Goal: Information Seeking & Learning: Check status

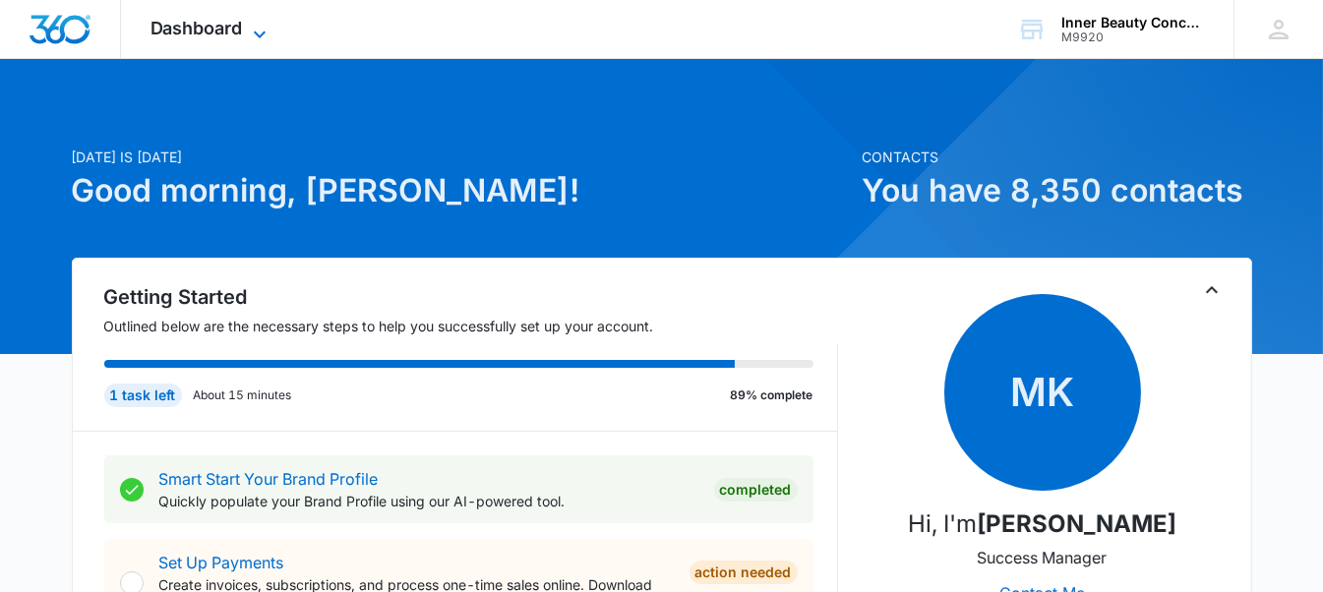
click at [179, 32] on span "Dashboard" at bounding box center [197, 28] width 92 height 21
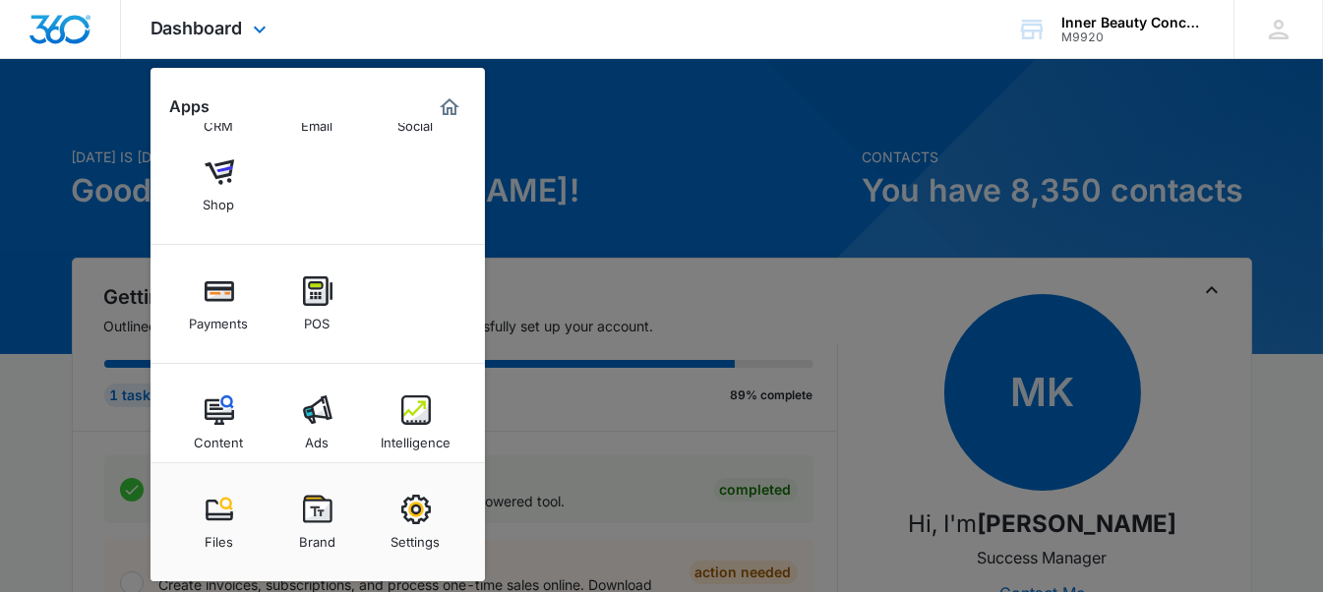
scroll to position [173, 0]
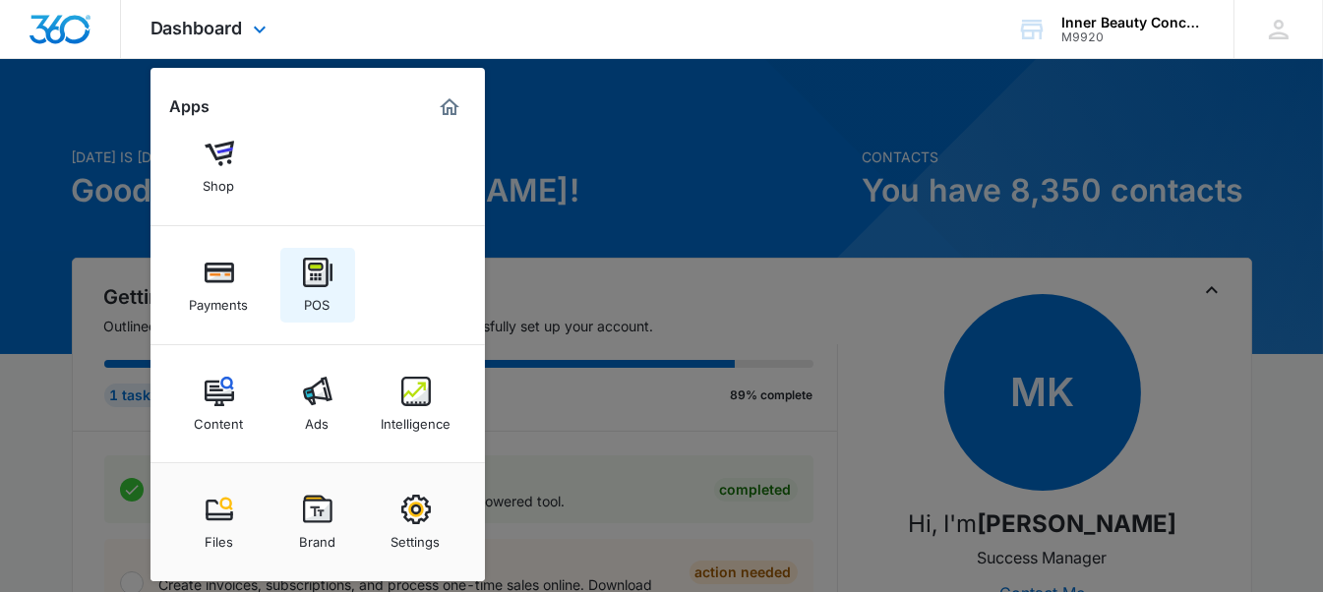
click at [308, 290] on div "POS" at bounding box center [318, 300] width 26 height 26
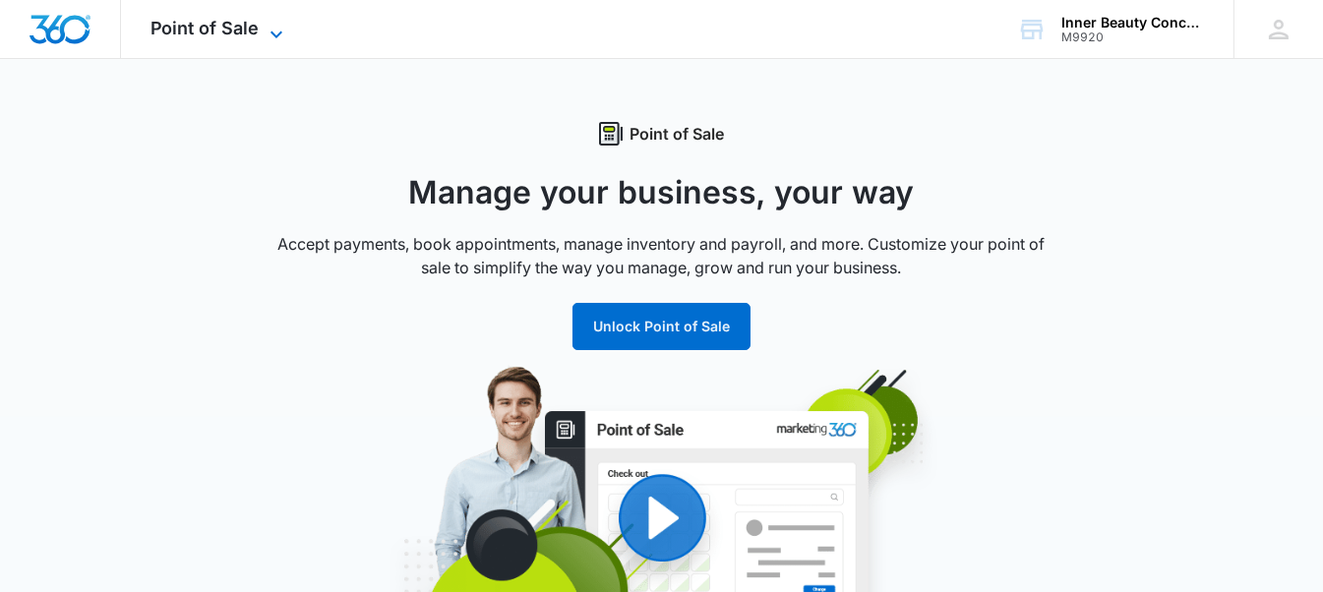
click at [276, 27] on icon at bounding box center [277, 35] width 24 height 24
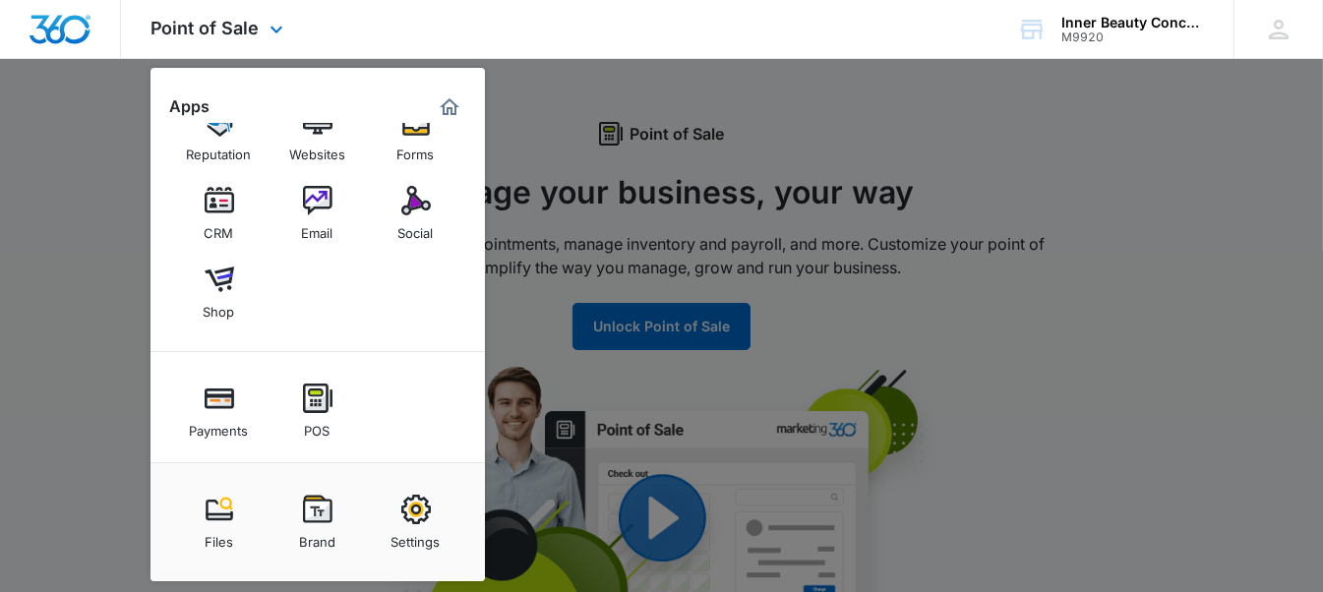
scroll to position [46, 0]
click at [427, 219] on div "Social" at bounding box center [415, 229] width 35 height 26
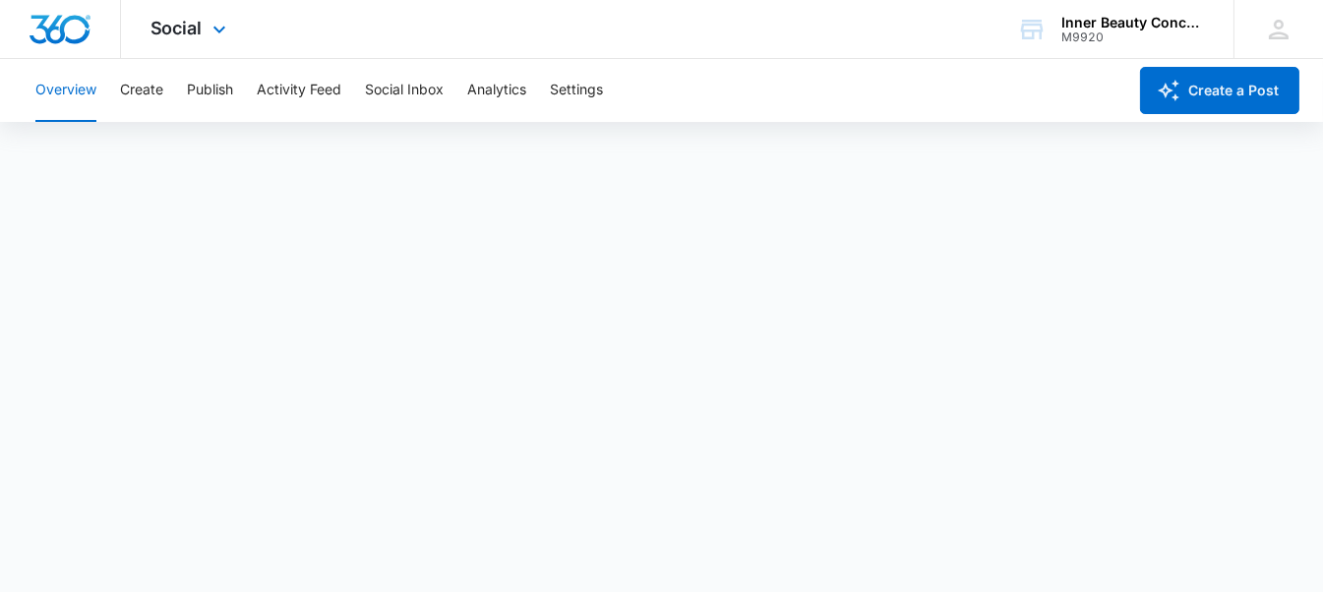
click at [221, 21] on div "Social Apps Reputation Websites Forms CRM Email Social Shop Payments POS Conten…" at bounding box center [191, 29] width 140 height 58
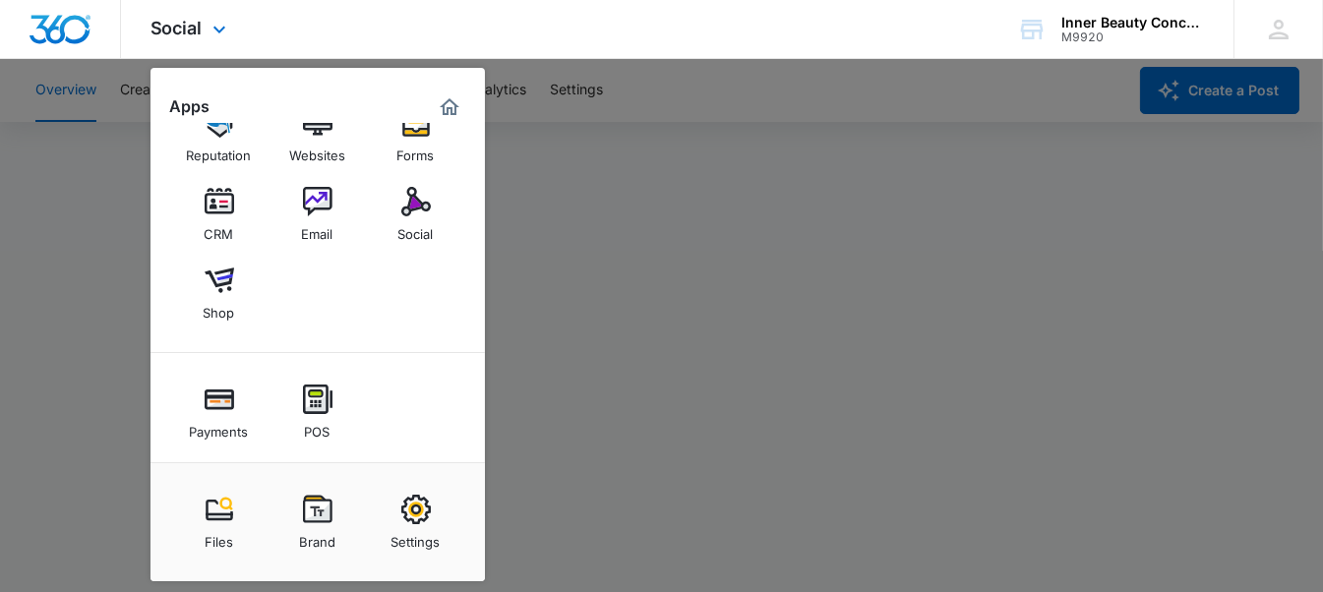
click at [221, 21] on div "Social Apps Reputation Websites Forms CRM Email Social Shop Payments POS Conten…" at bounding box center [191, 29] width 140 height 58
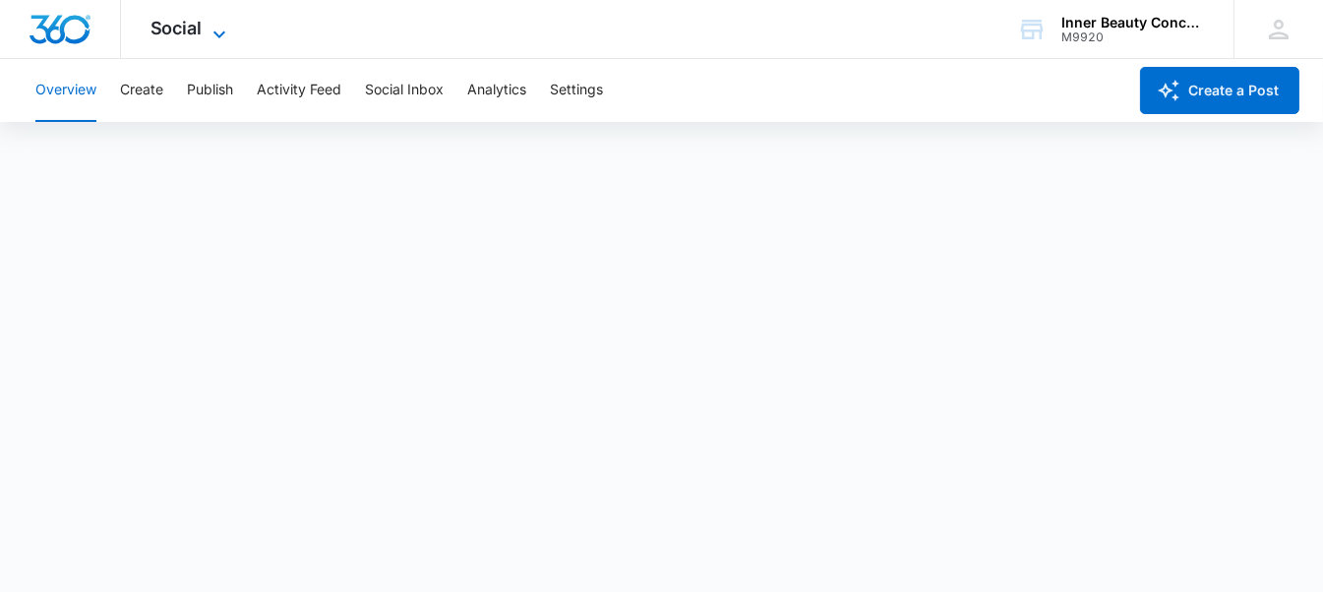
click at [216, 29] on icon at bounding box center [220, 35] width 24 height 24
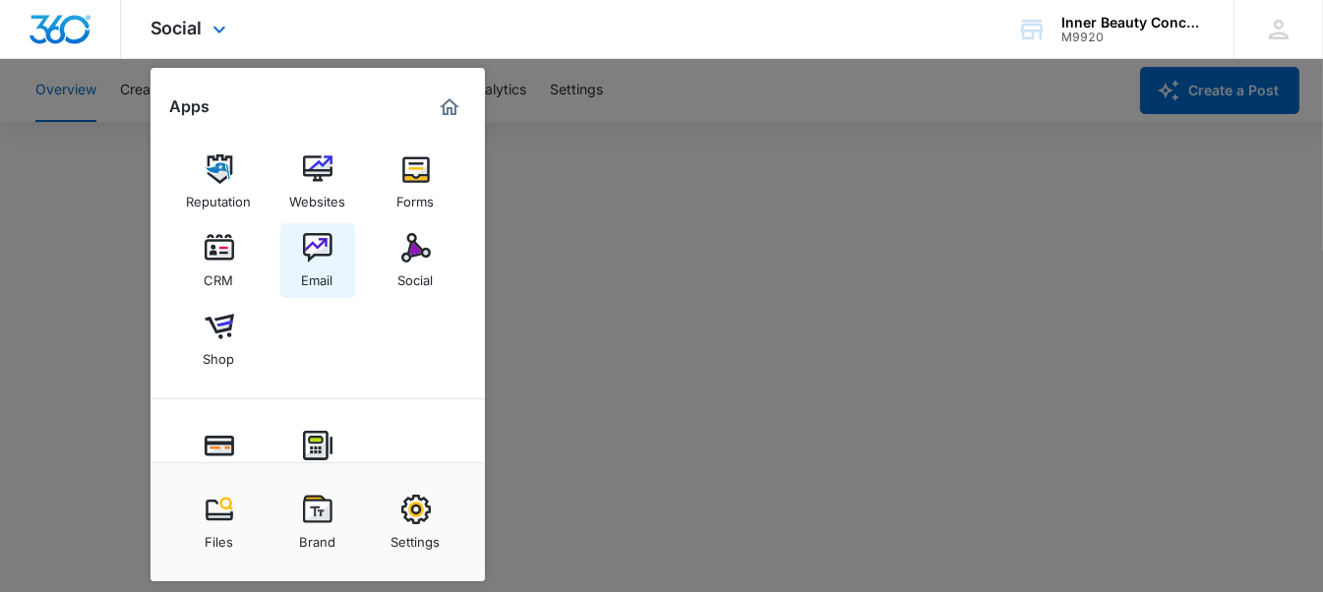
click at [317, 265] on div "Email" at bounding box center [317, 276] width 31 height 26
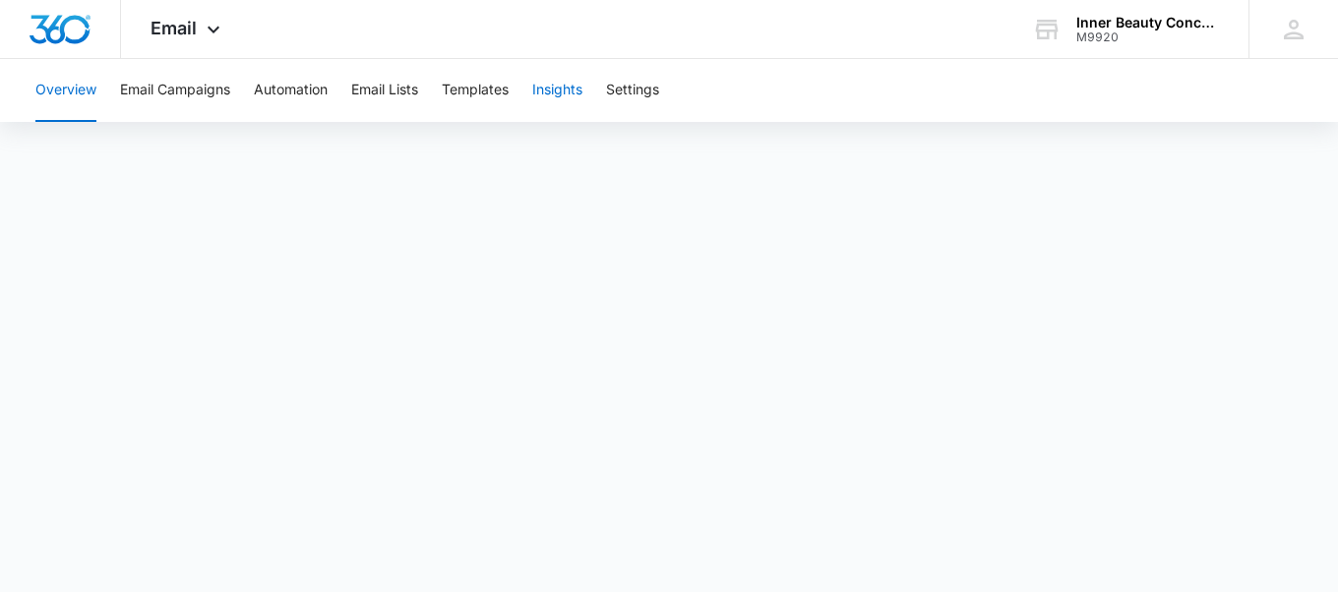
click at [567, 95] on button "Insights" at bounding box center [557, 90] width 50 height 63
click at [203, 29] on icon at bounding box center [214, 35] width 24 height 24
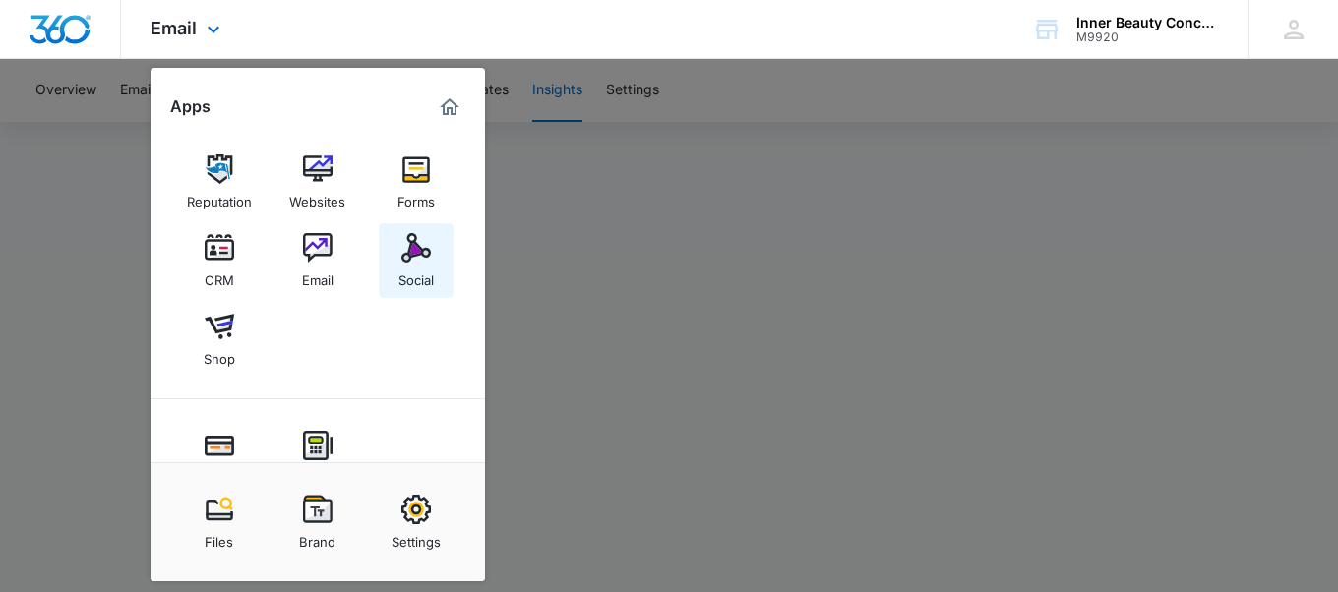
click at [424, 257] on img at bounding box center [416, 248] width 30 height 30
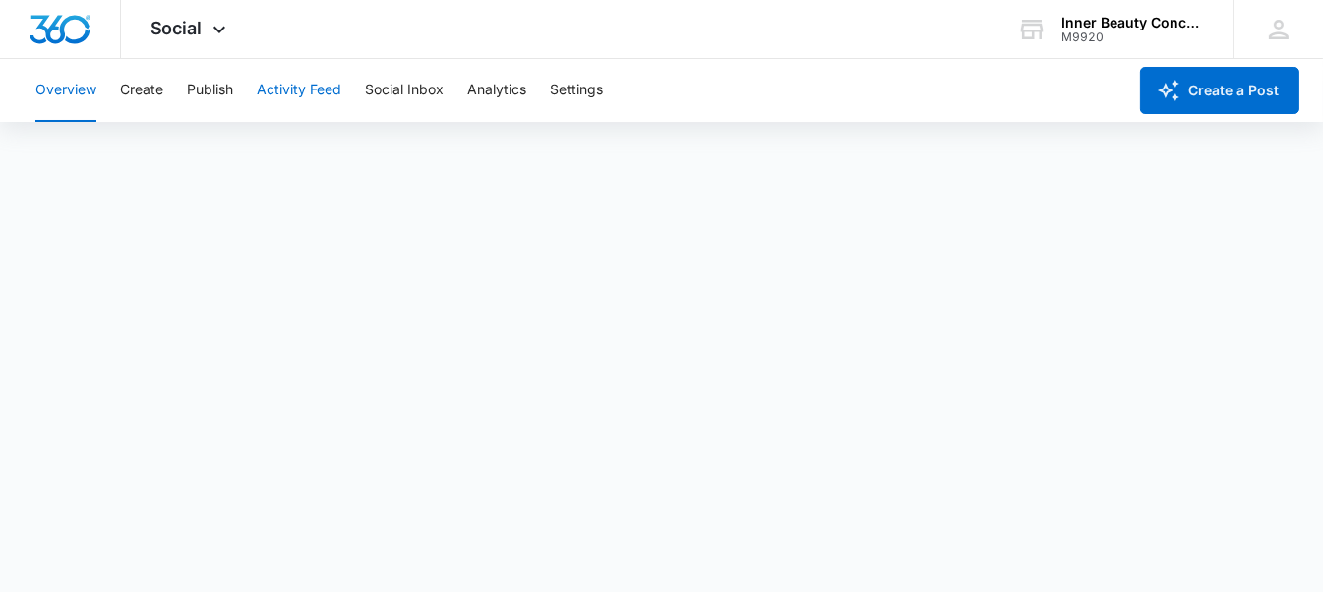
click at [292, 99] on button "Activity Feed" at bounding box center [299, 90] width 85 height 63
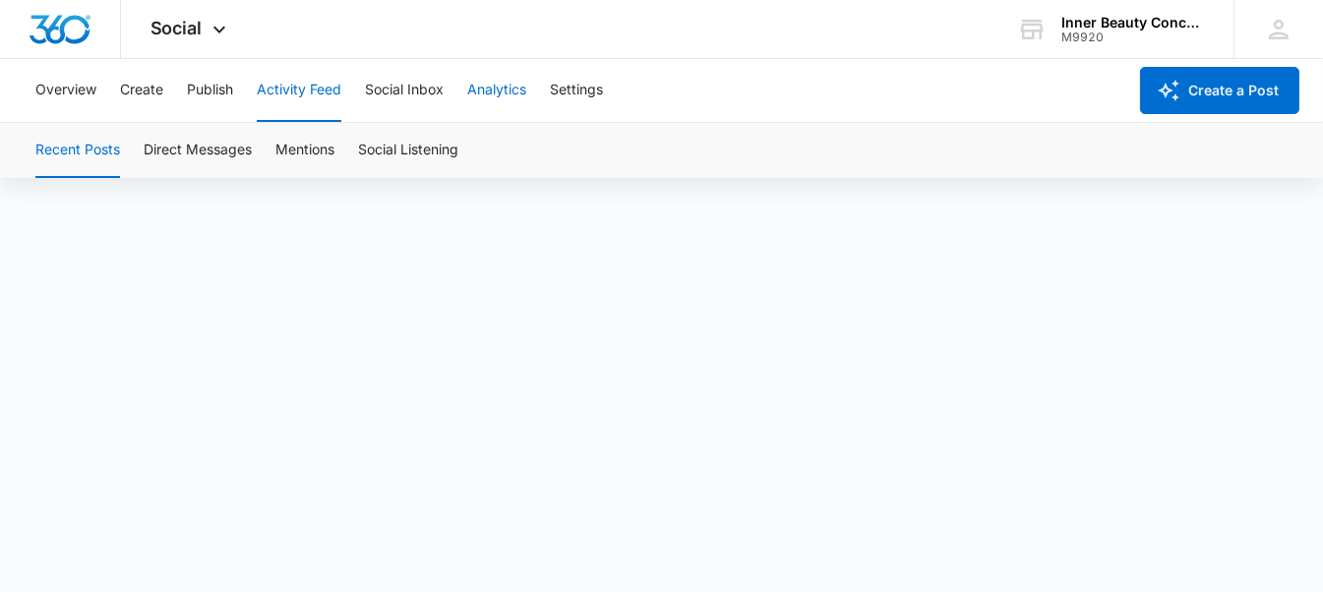
click at [502, 88] on button "Analytics" at bounding box center [496, 90] width 59 height 63
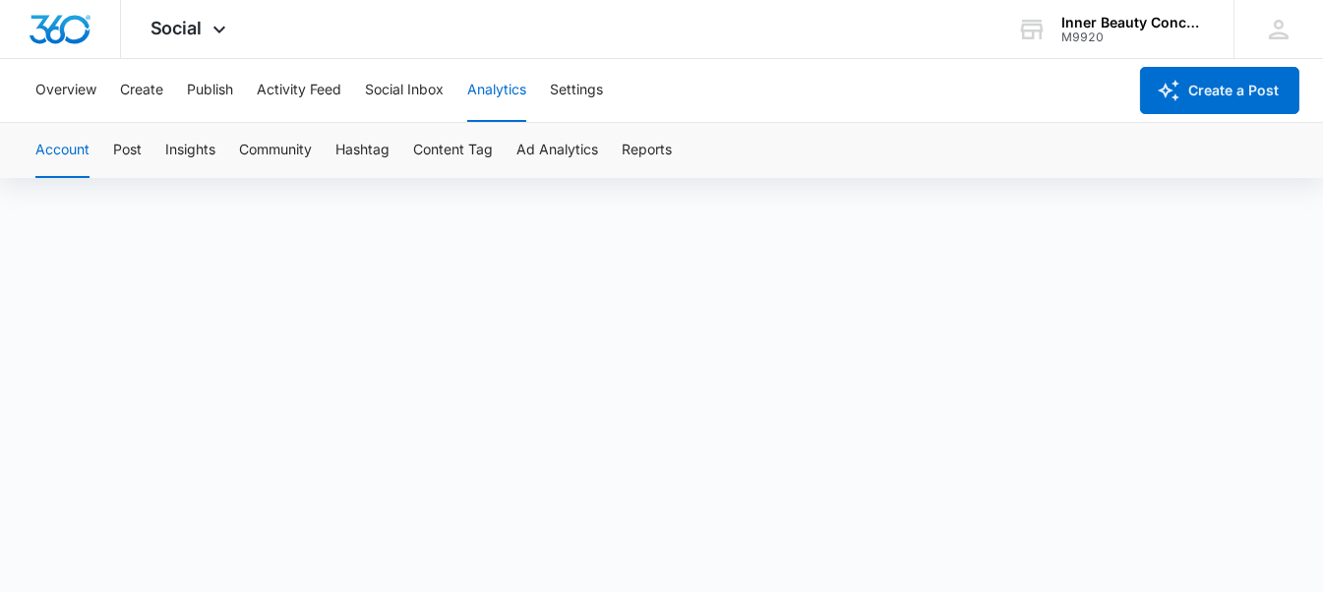
scroll to position [14, 0]
click at [203, 18] on div "Social Apps Reputation Websites Forms CRM Email Social Shop Payments POS Conten…" at bounding box center [191, 29] width 140 height 58
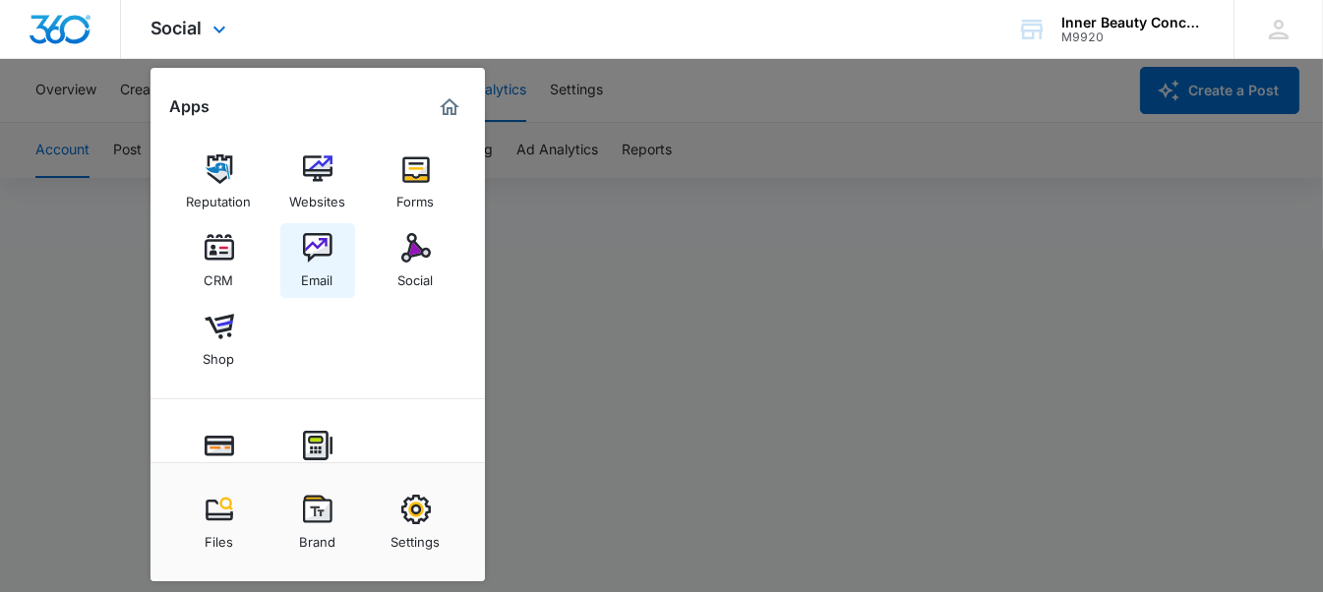
click at [305, 274] on div "Email" at bounding box center [317, 276] width 31 height 26
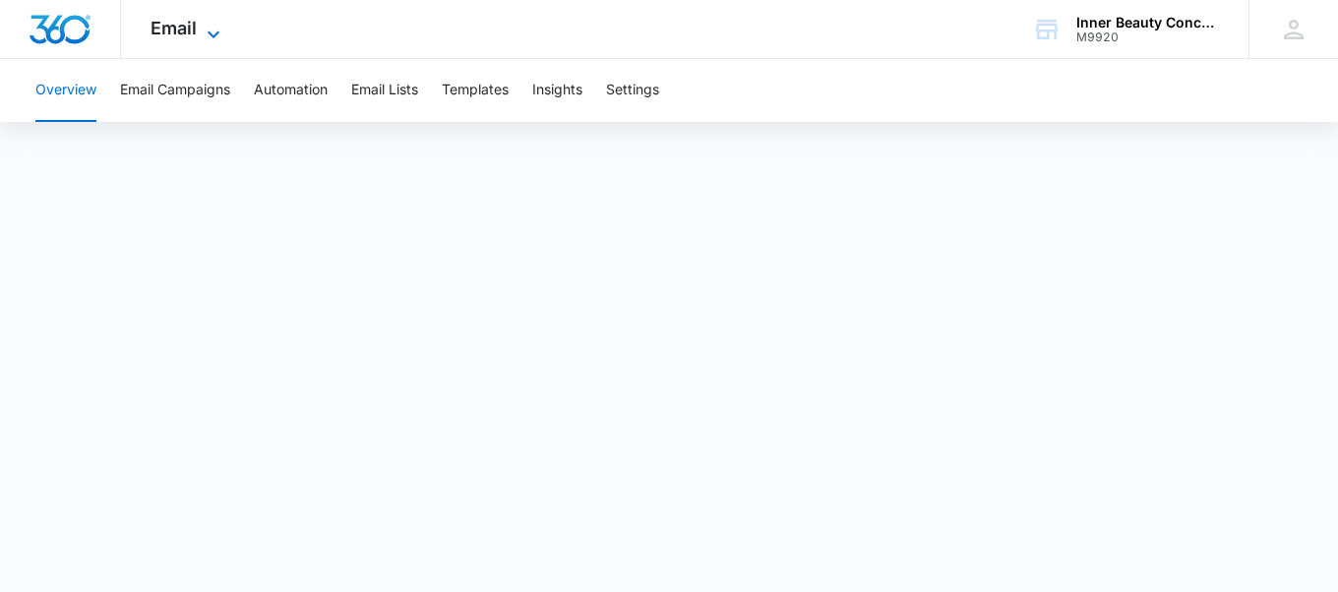
click at [180, 26] on span "Email" at bounding box center [174, 28] width 46 height 21
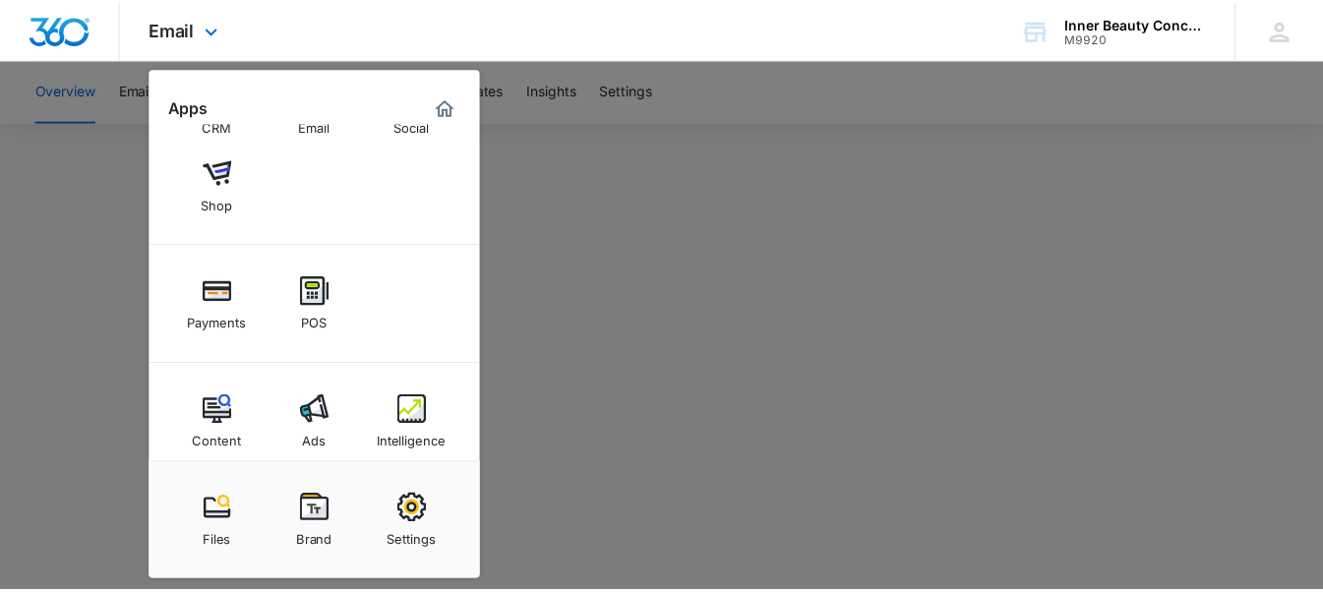
scroll to position [173, 0]
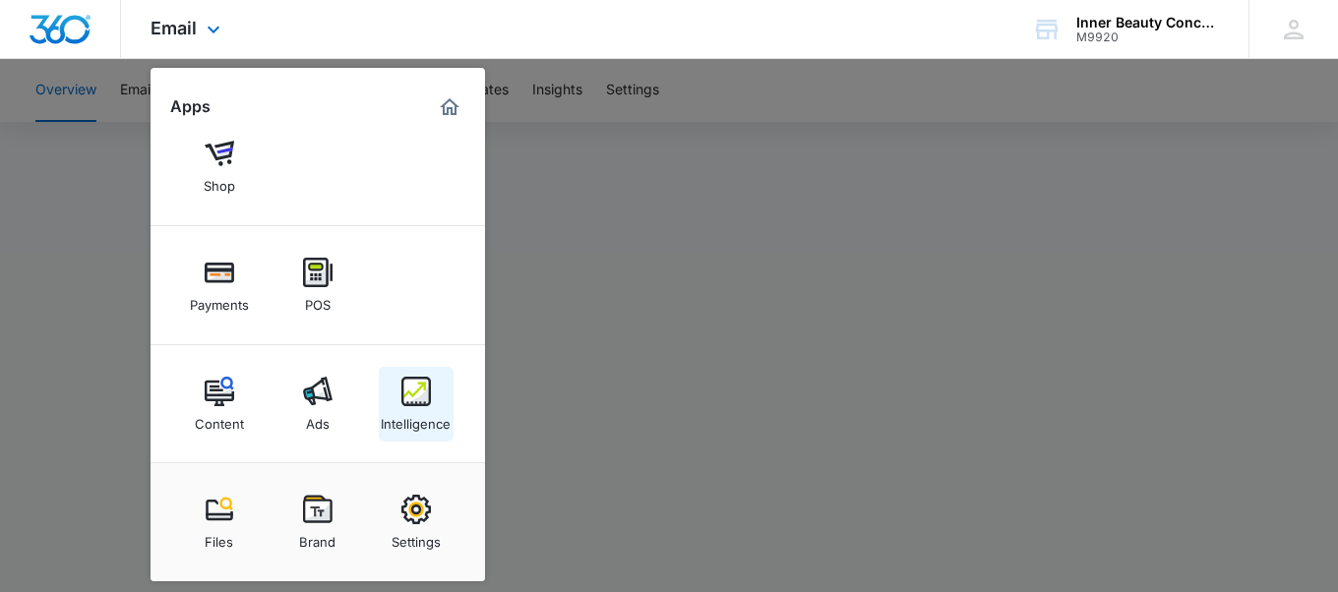
click at [426, 395] on img at bounding box center [416, 392] width 30 height 30
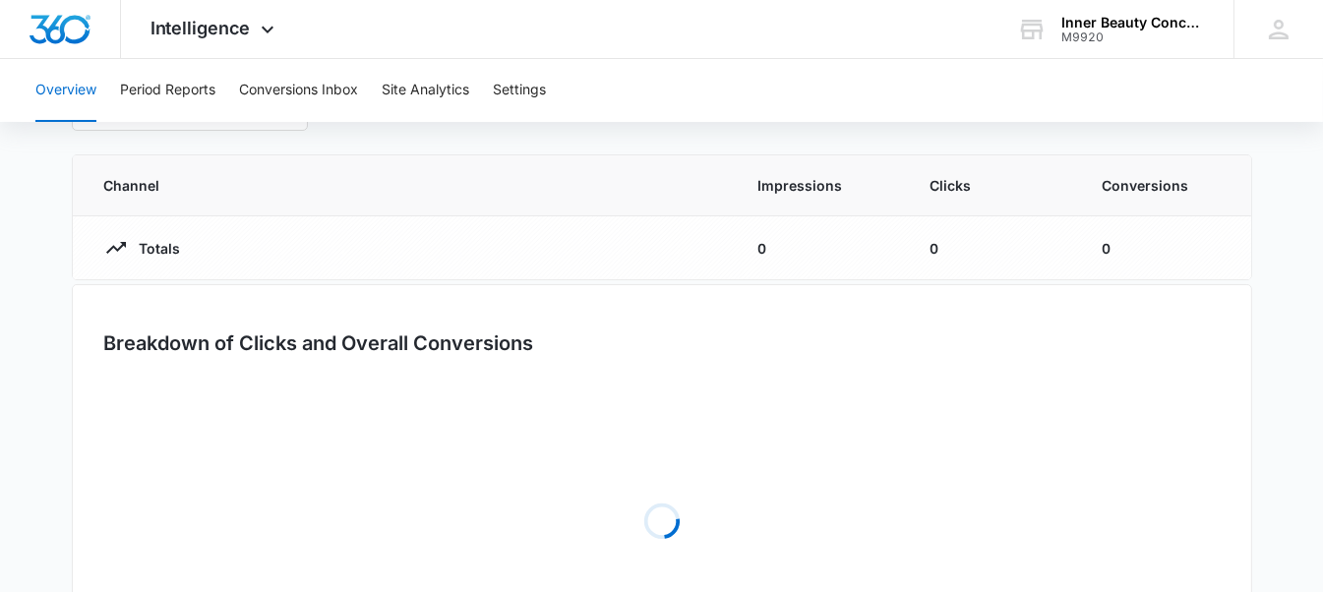
scroll to position [143, 0]
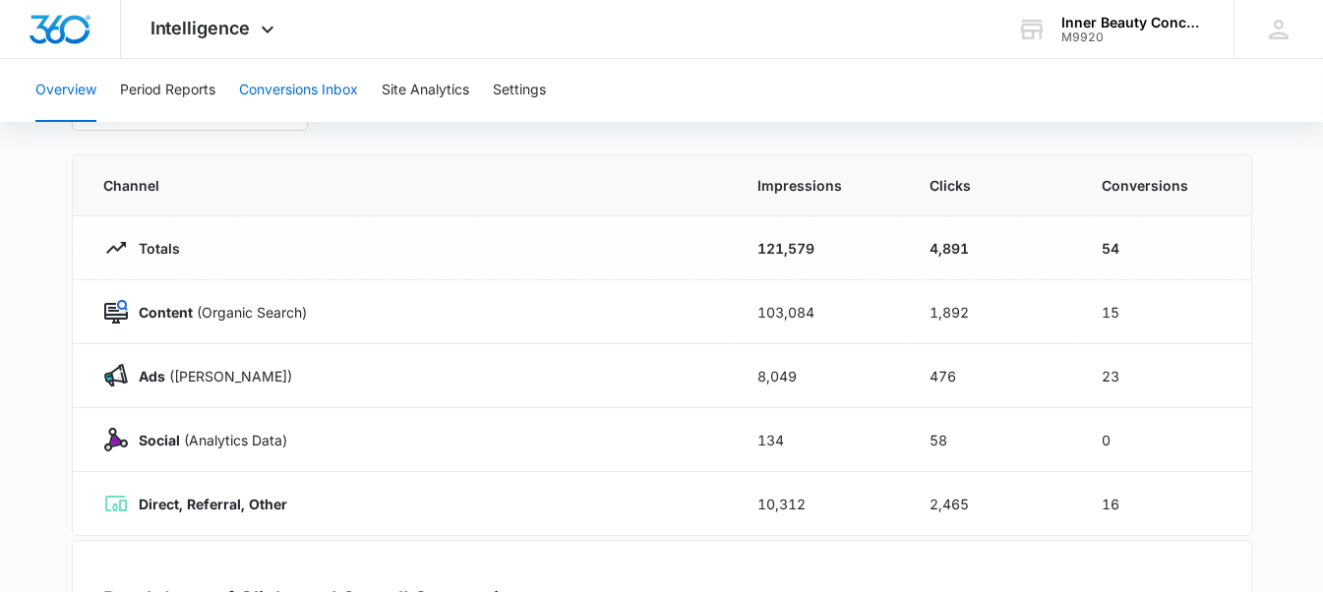
click at [324, 88] on button "Conversions Inbox" at bounding box center [298, 90] width 119 height 63
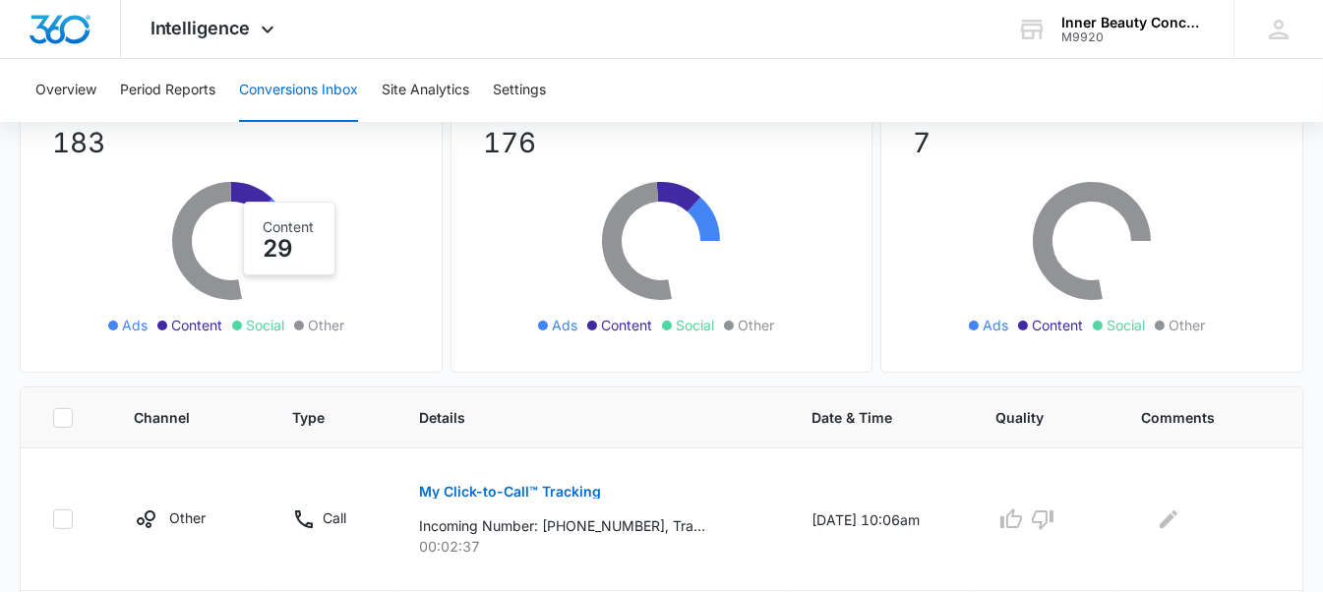
scroll to position [198, 0]
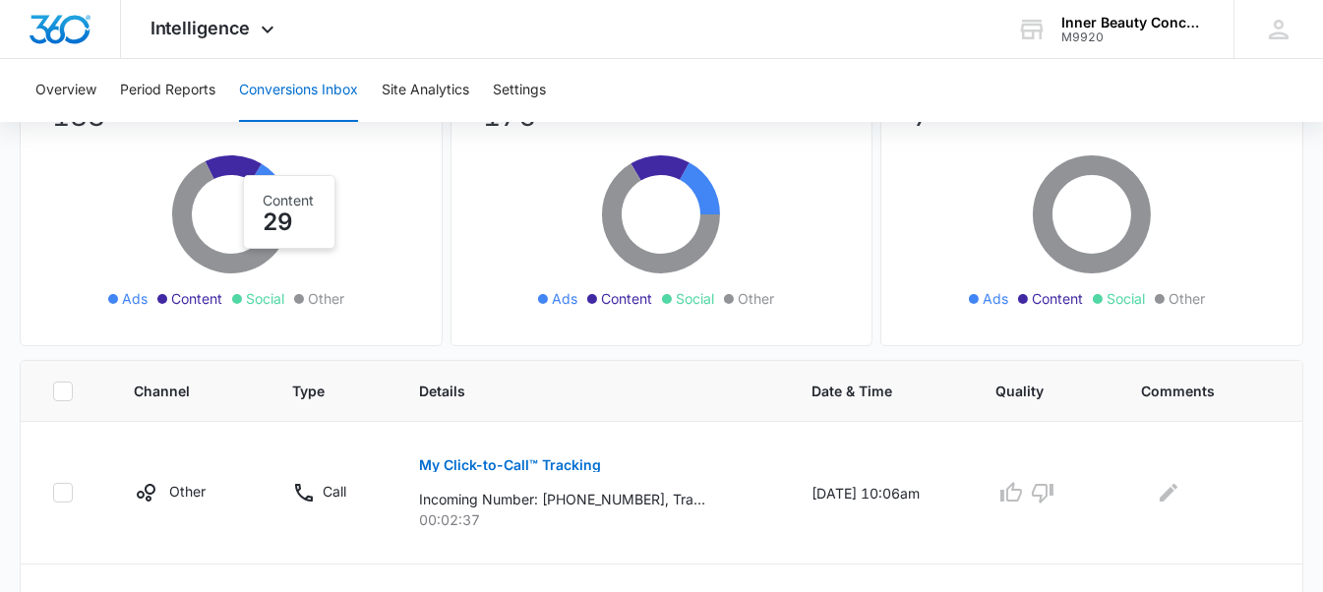
click at [570, 288] on span "Ads" at bounding box center [565, 298] width 26 height 21
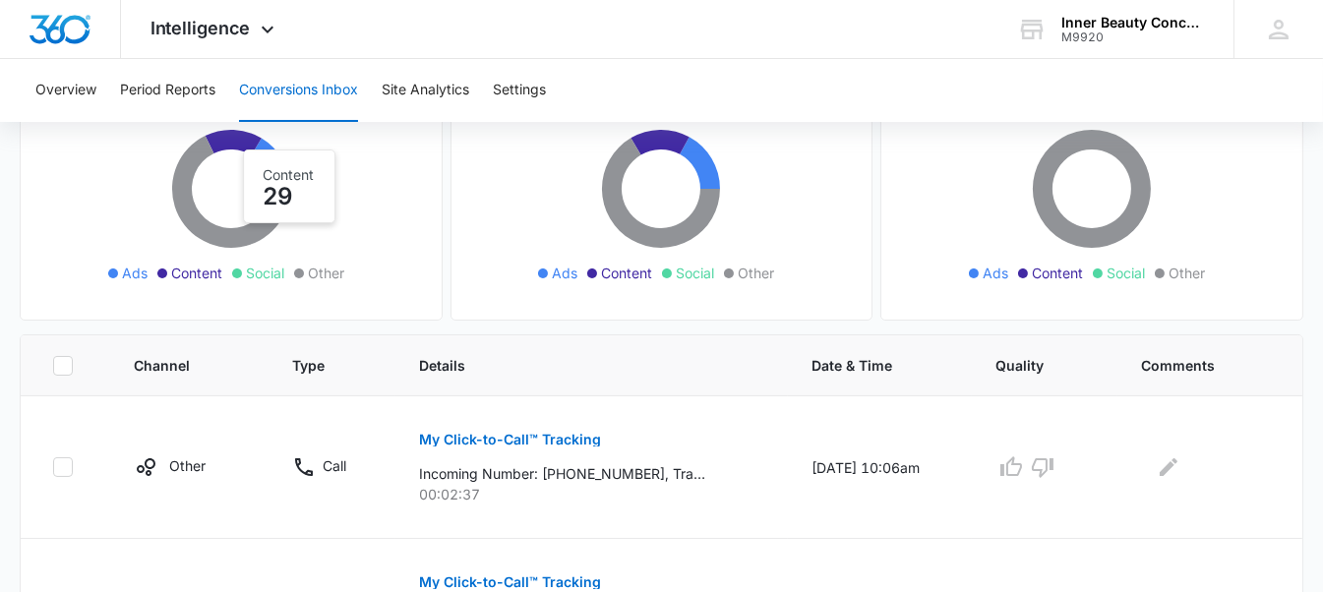
scroll to position [52, 0]
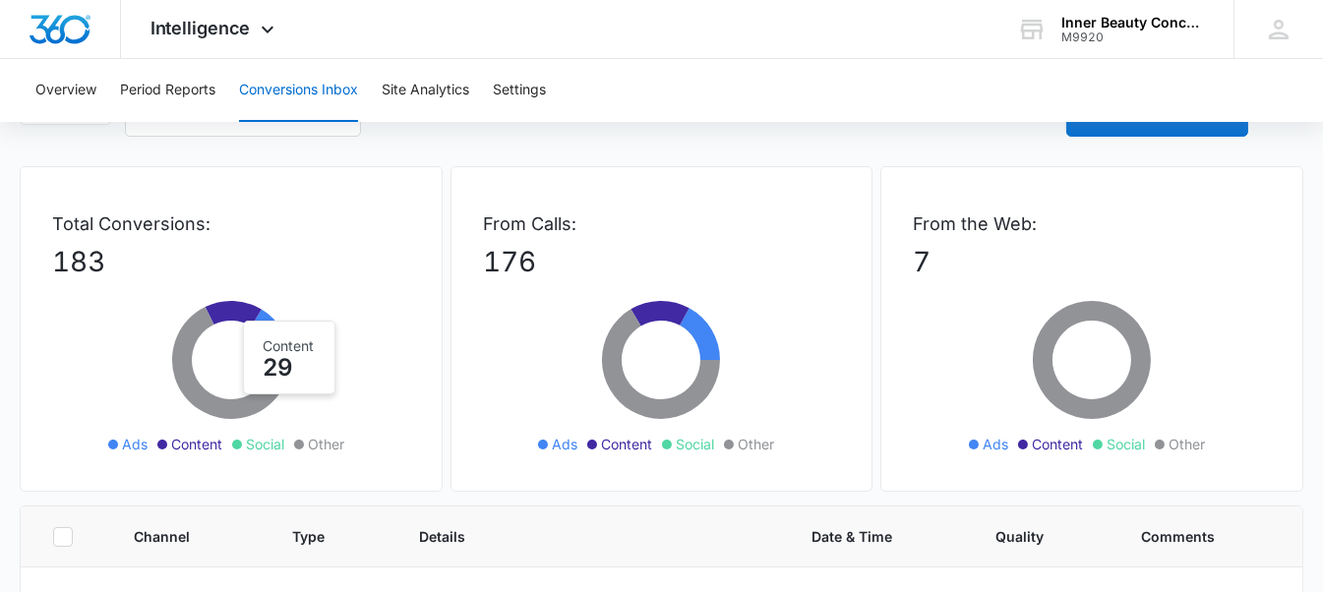
click at [535, 219] on p "From Calls:" at bounding box center [662, 224] width 358 height 27
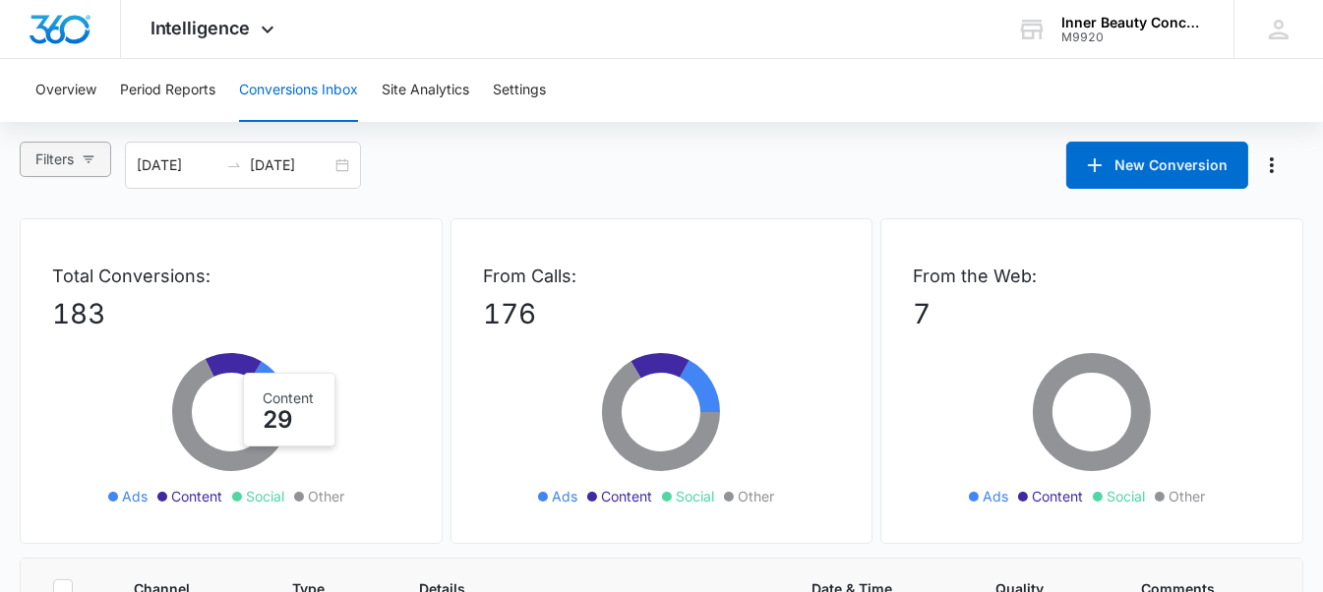
click at [62, 162] on span "Filters" at bounding box center [54, 160] width 38 height 22
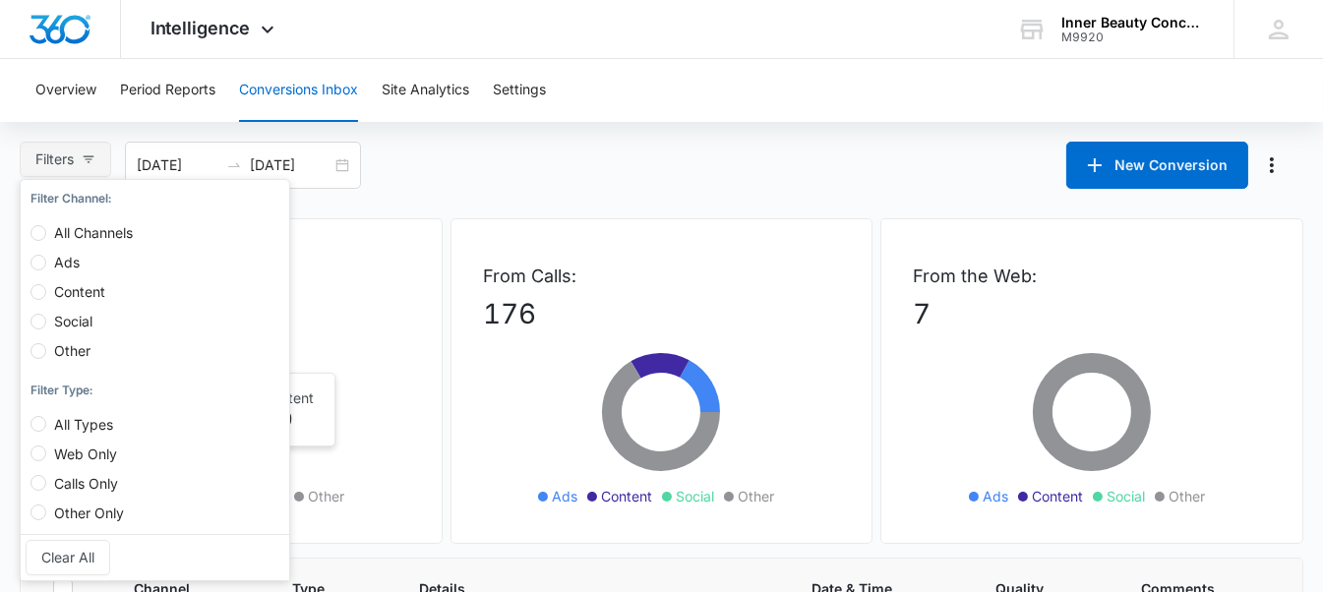
scroll to position [59, 0]
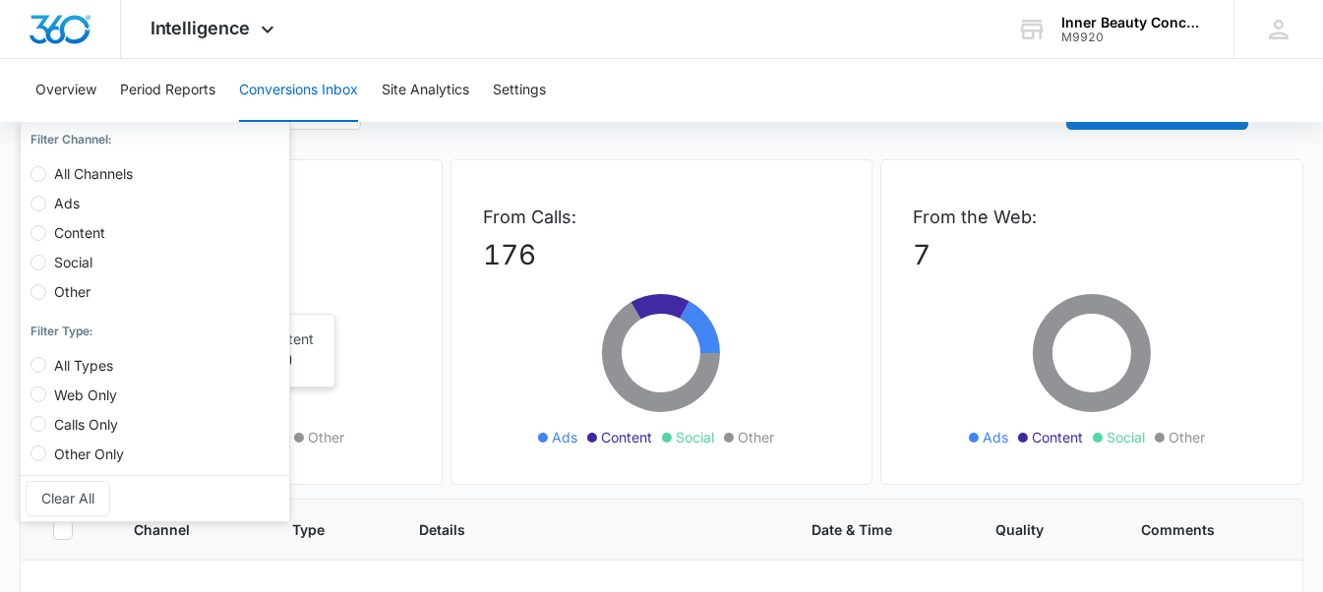
click at [109, 420] on span "Calls Only" at bounding box center [86, 424] width 80 height 17
click at [46, 420] on input "Calls Only" at bounding box center [38, 424] width 16 height 16
radio input "true"
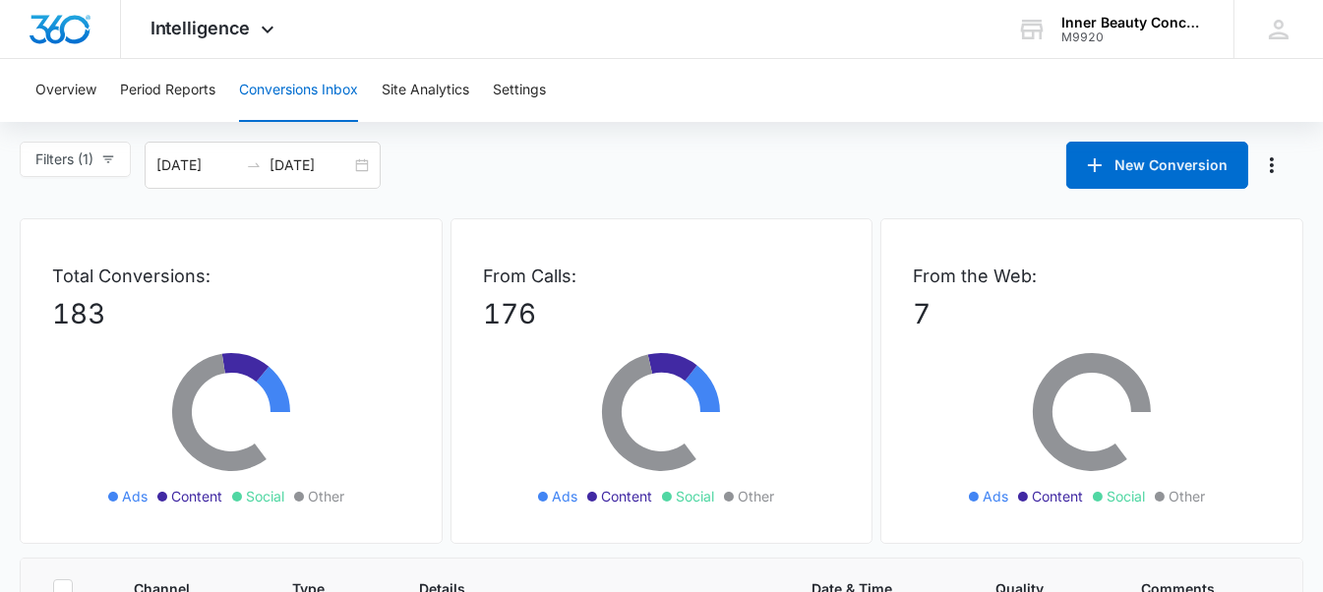
click at [451, 181] on div "Filters (1) Filter Channel : All Channels Ads Content Social Other Filter Type …" at bounding box center [661, 165] width 1323 height 47
click at [188, 33] on span "Intelligence" at bounding box center [201, 28] width 100 height 21
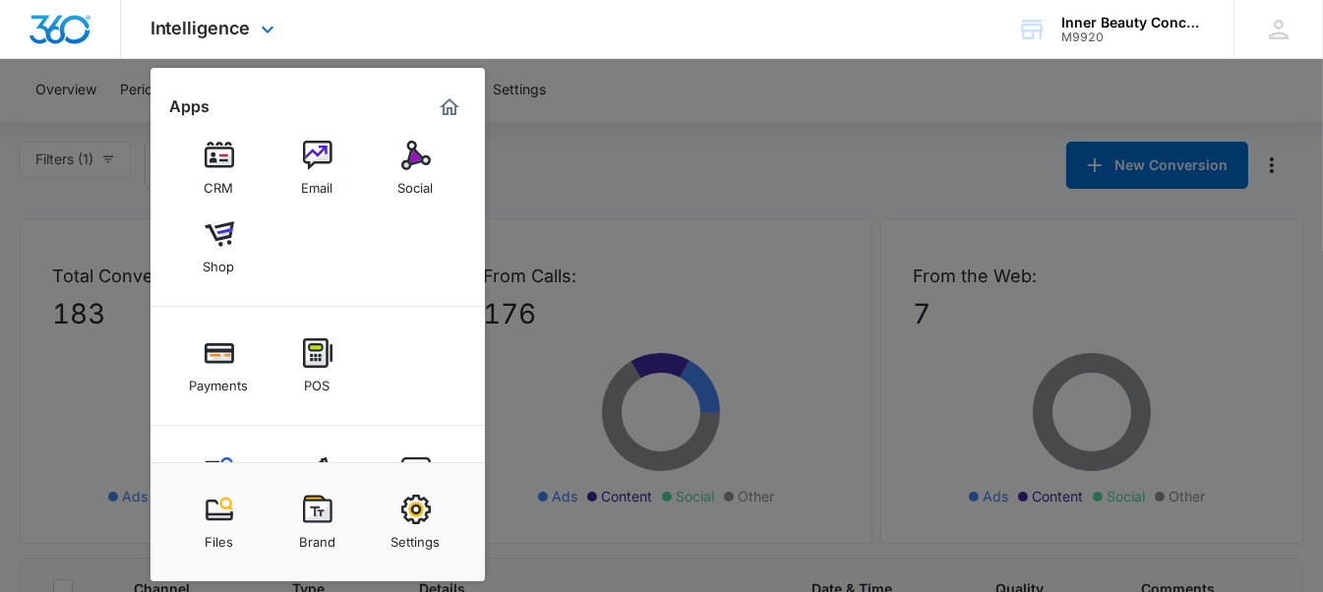
scroll to position [91, 0]
click at [320, 171] on div "Email" at bounding box center [317, 184] width 31 height 26
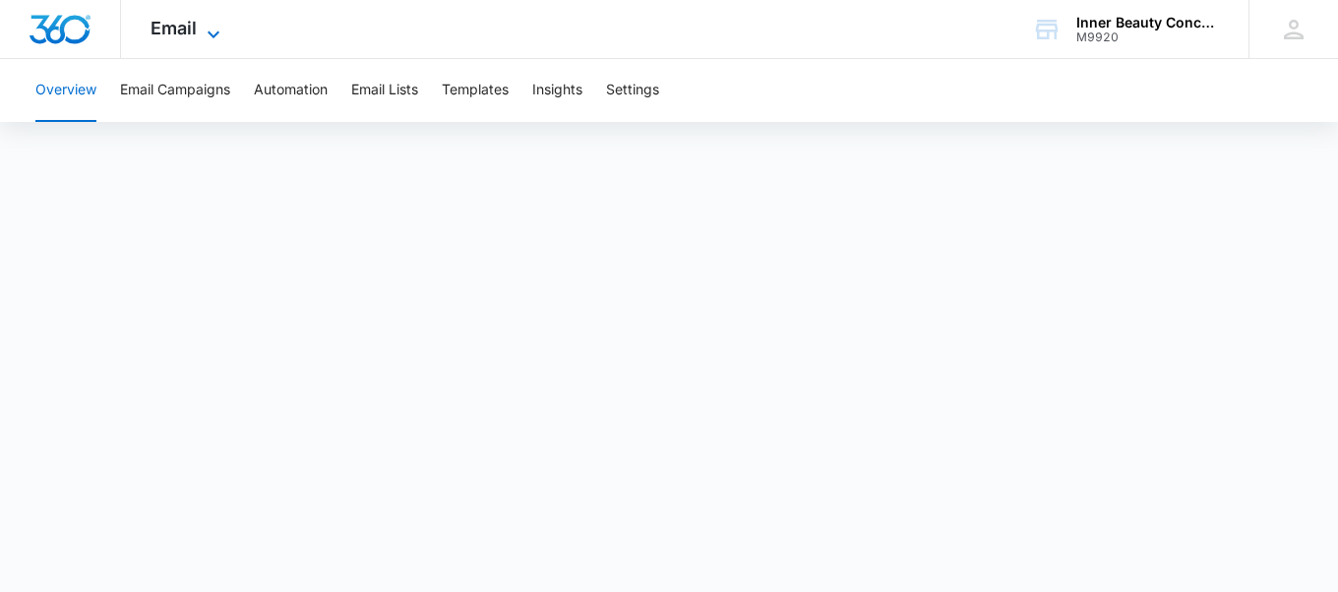
click at [185, 24] on span "Email" at bounding box center [174, 28] width 46 height 21
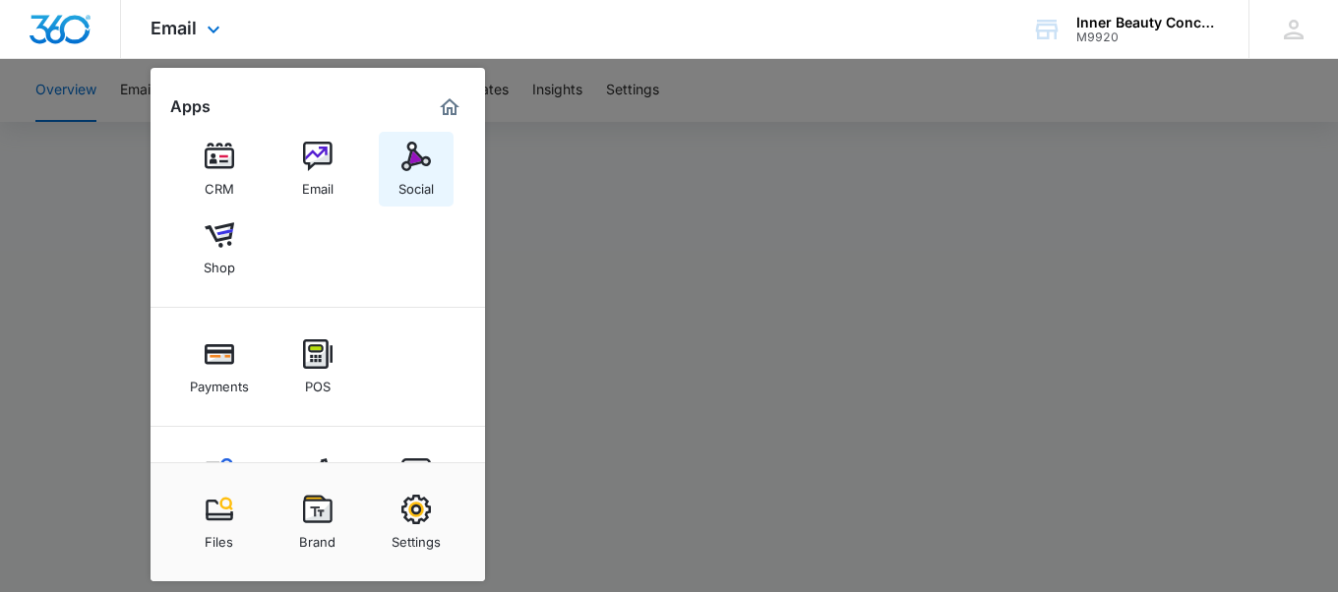
click at [416, 172] on div "Social" at bounding box center [415, 184] width 35 height 26
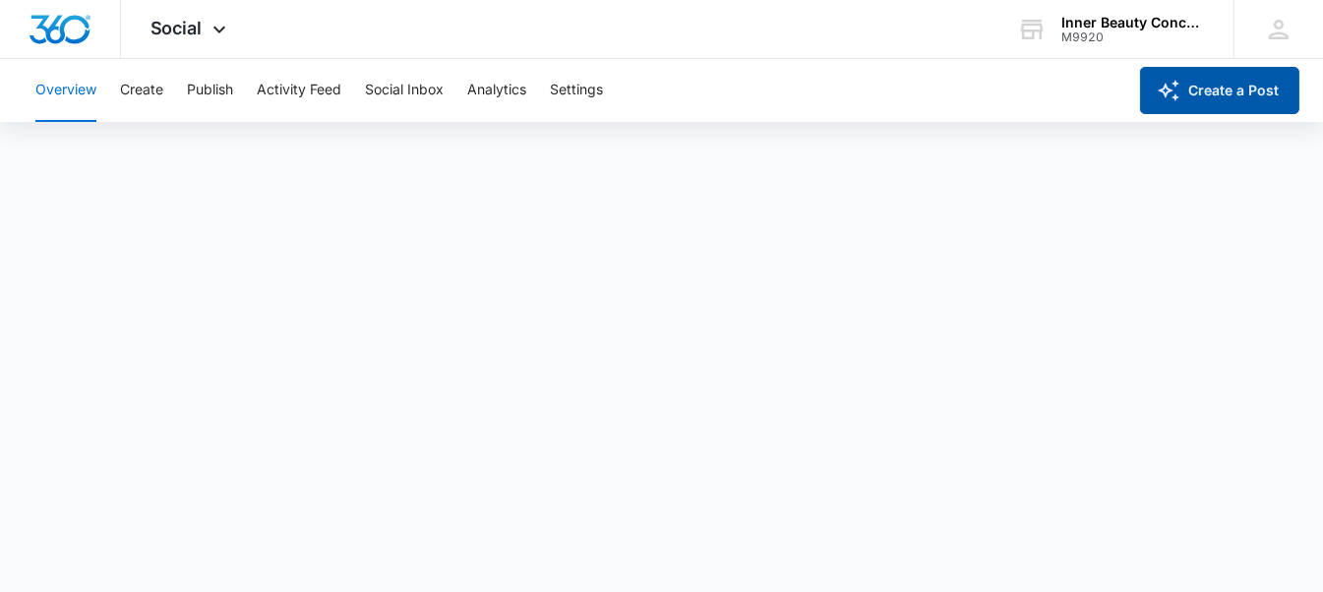
click at [1157, 73] on button "Create a Post" at bounding box center [1219, 90] width 159 height 47
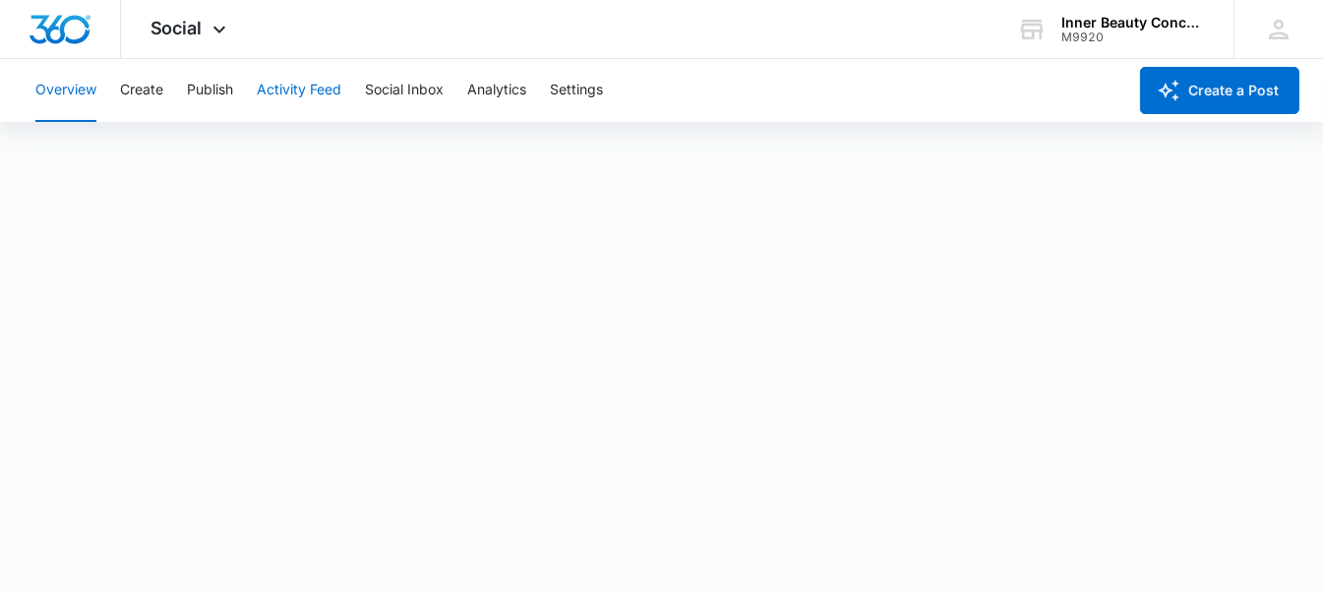
scroll to position [6, 0]
click at [199, 24] on span "Social" at bounding box center [177, 28] width 52 height 21
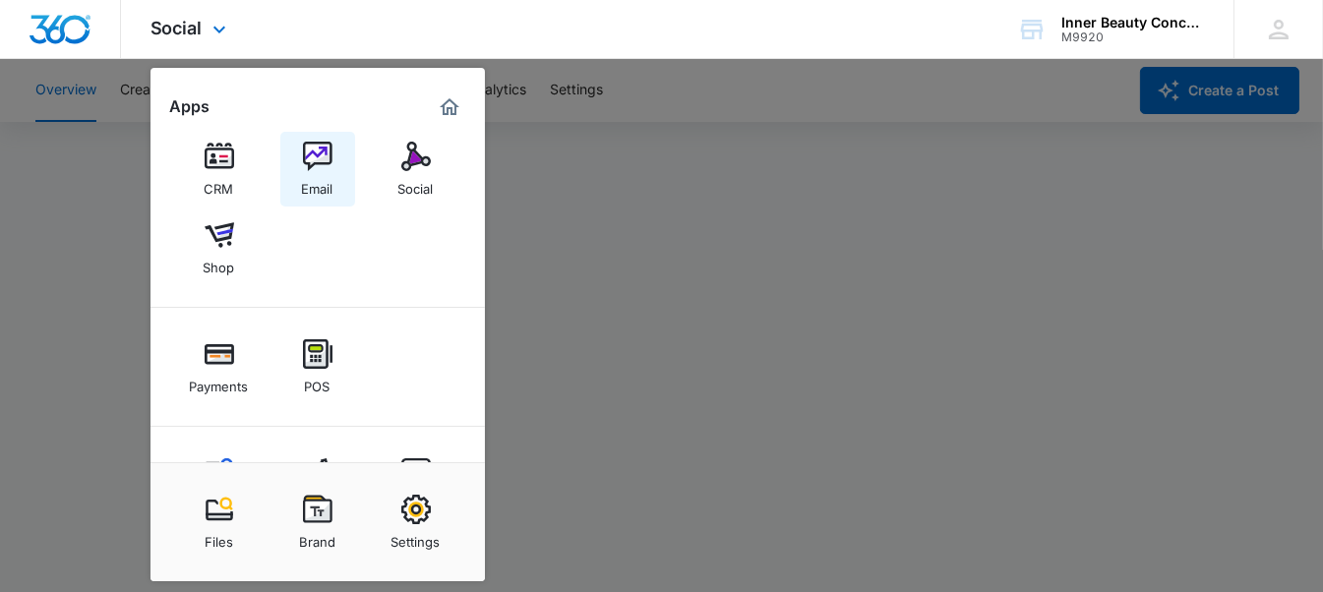
click at [313, 166] on img at bounding box center [318, 157] width 30 height 30
